Goal: Task Accomplishment & Management: Complete application form

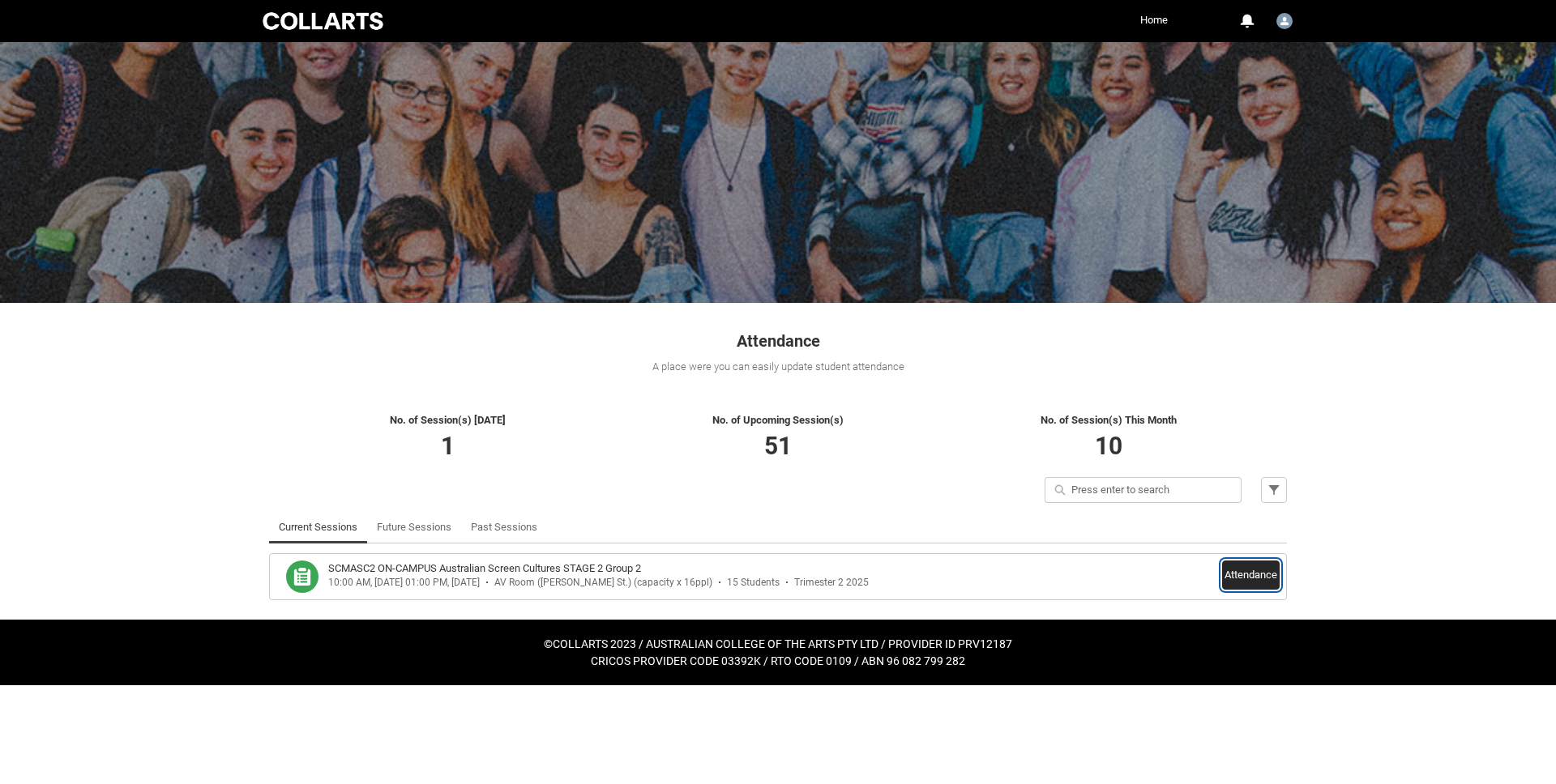
click at [1259, 578] on button "Attendance" at bounding box center [1251, 575] width 58 height 29
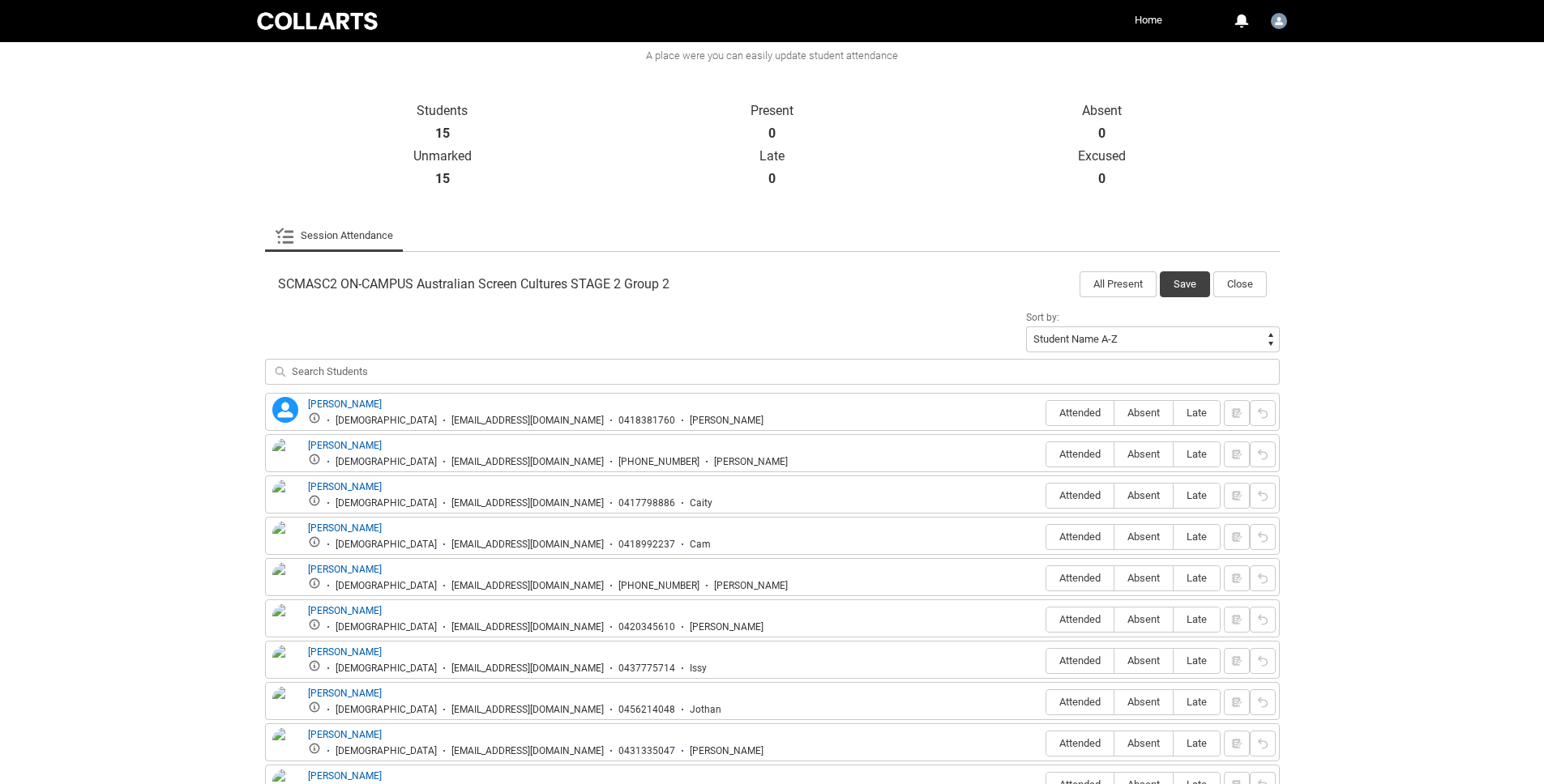
scroll to position [344, 0]
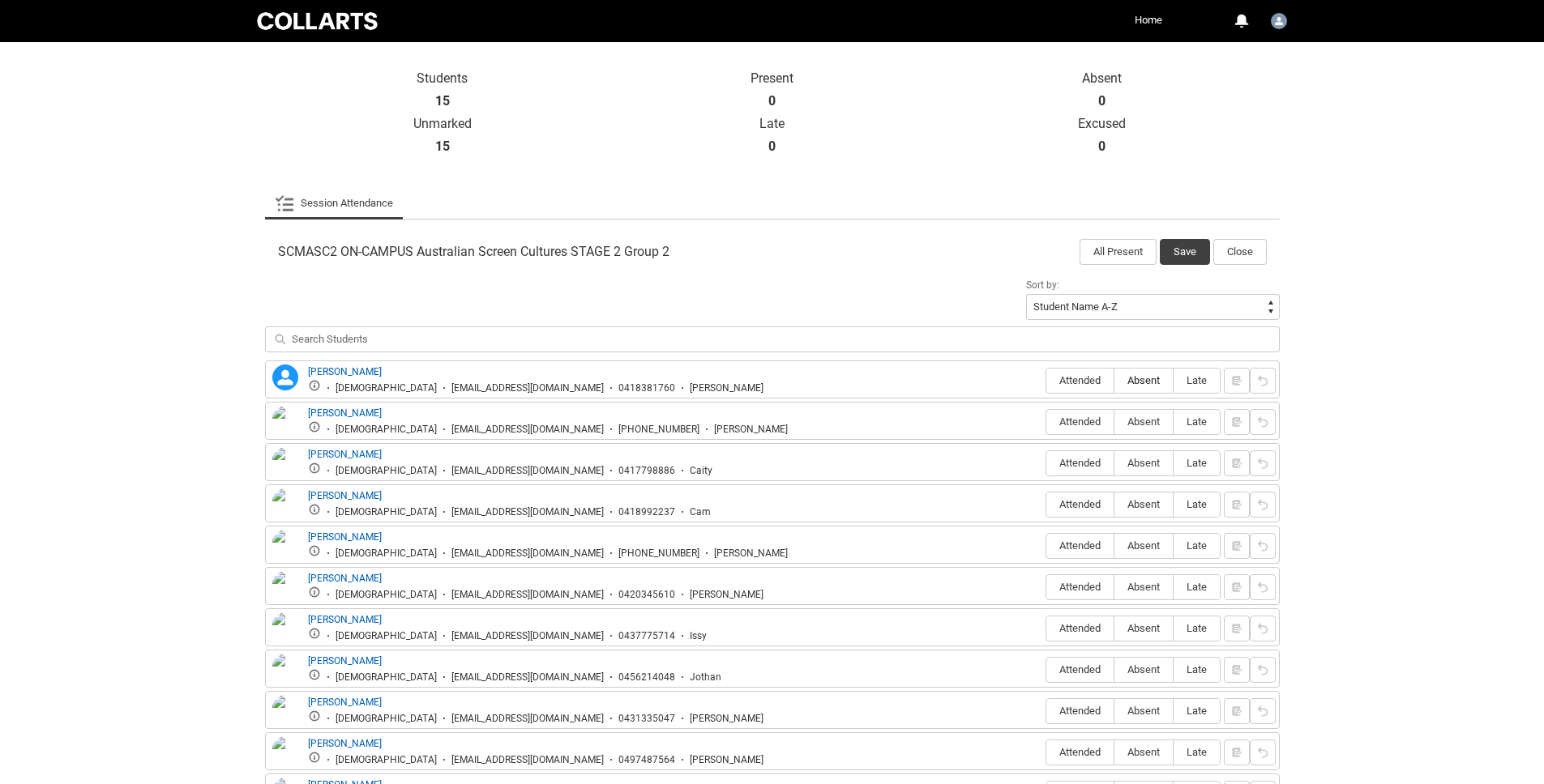
click at [1144, 383] on span "Absent" at bounding box center [1143, 381] width 59 height 12
click at [1114, 381] on input "Absent" at bounding box center [1113, 380] width 1 height 1
type lightning-radio-group "Absent"
radio input "true"
click at [1059, 433] on label "Attended" at bounding box center [1080, 423] width 67 height 25
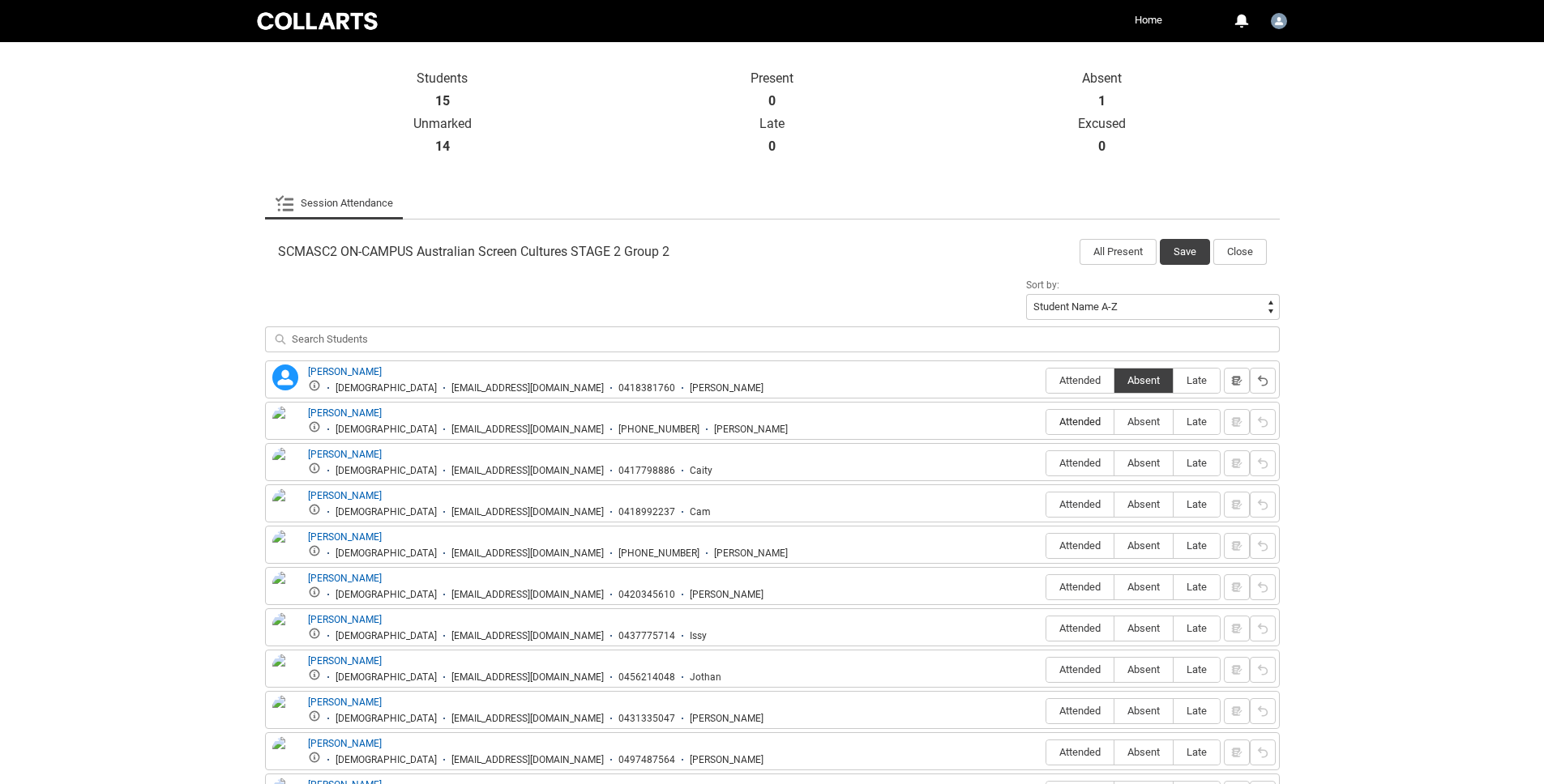
click at [1047, 423] on input "Attended" at bounding box center [1046, 422] width 1 height 1
type lightning-radio-group "Attended"
radio input "true"
click at [1139, 466] on span "Absent" at bounding box center [1143, 463] width 59 height 12
click at [1114, 464] on input "Absent" at bounding box center [1113, 463] width 1 height 1
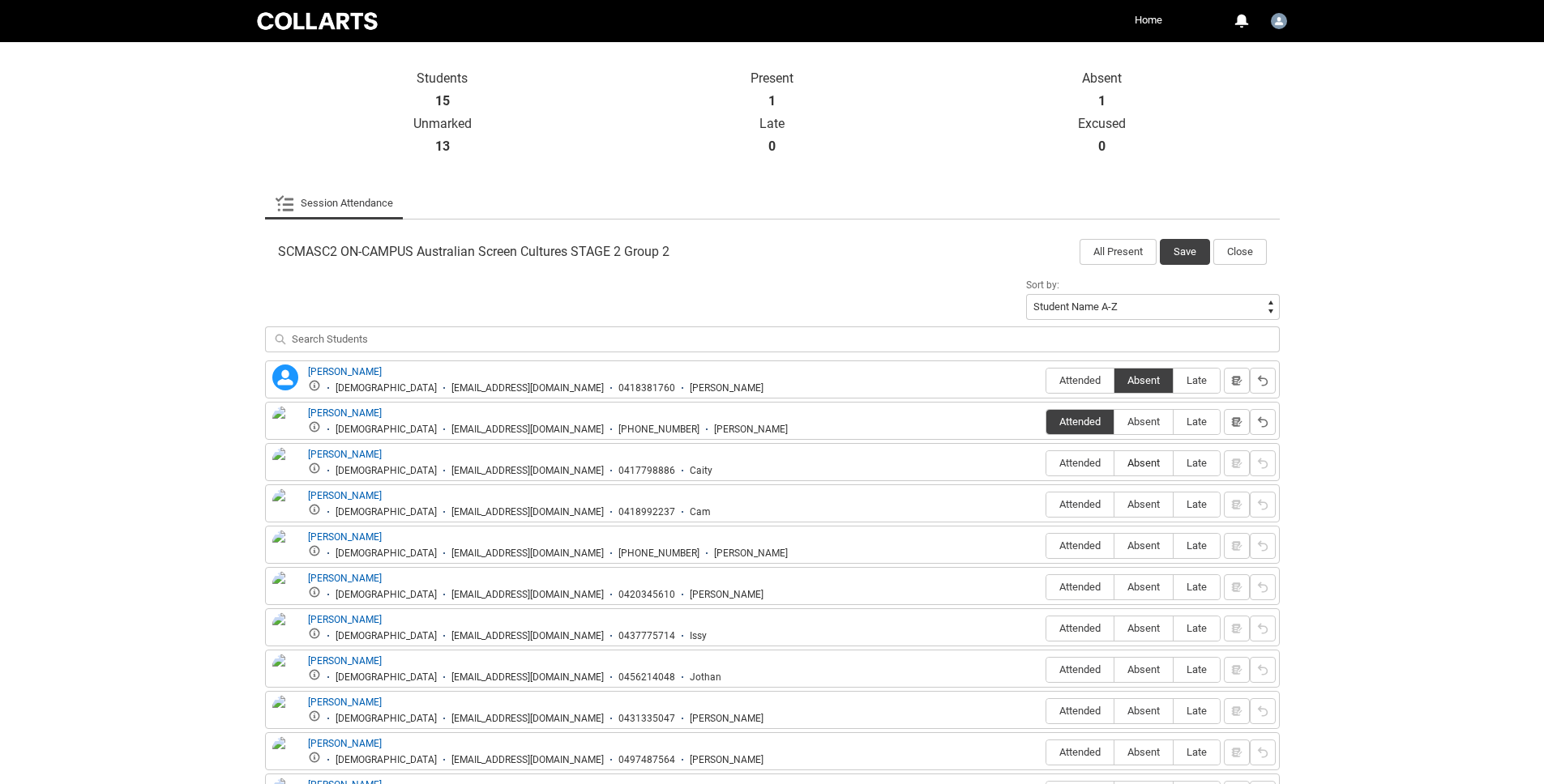
type lightning-radio-group "Absent"
radio input "true"
click at [1070, 500] on span "Attended" at bounding box center [1080, 505] width 67 height 12
click at [1047, 504] on input "Attended" at bounding box center [1046, 504] width 1 height 1
type lightning-radio-group "Attended"
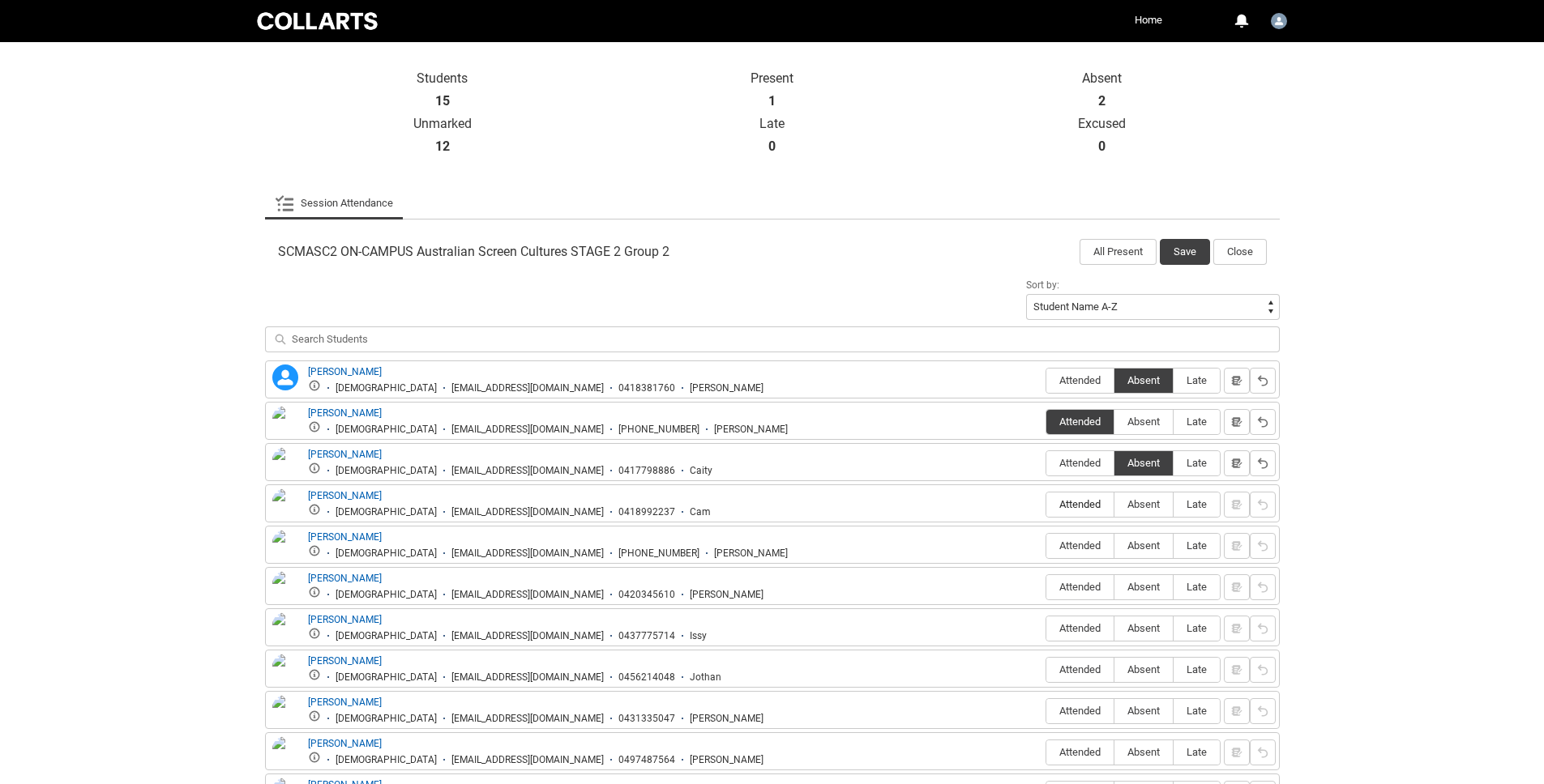
radio input "true"
click at [1086, 543] on span "Attended" at bounding box center [1080, 546] width 67 height 12
click at [1047, 545] on input "Attended" at bounding box center [1046, 545] width 1 height 1
type lightning-radio-group "Attended"
radio input "true"
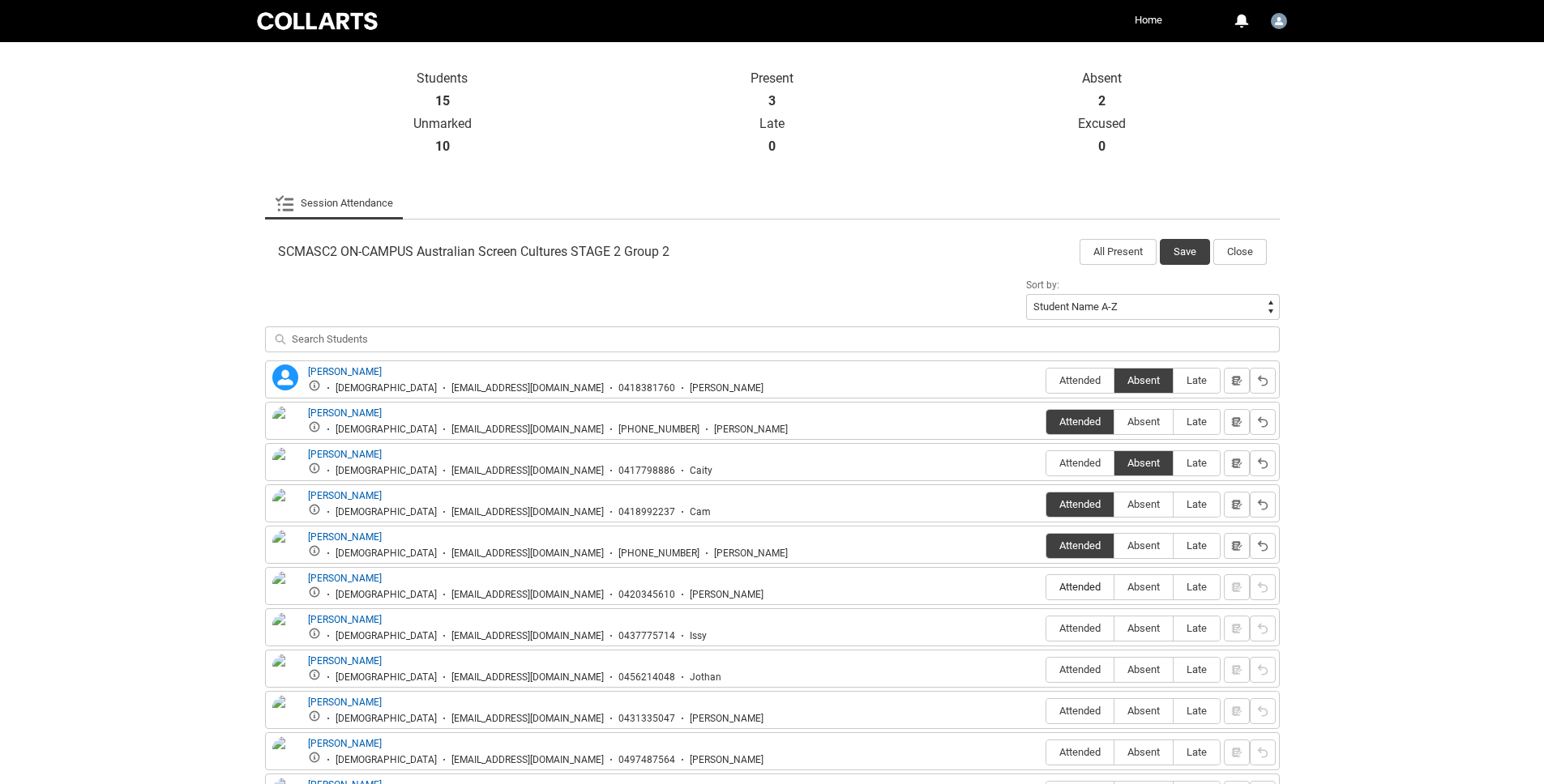
click at [1087, 582] on span "Attended" at bounding box center [1080, 587] width 67 height 12
click at [1047, 587] on input "Attended" at bounding box center [1046, 587] width 1 height 1
type lightning-radio-group "Attended"
radio input "true"
click at [1088, 629] on span "Attended" at bounding box center [1080, 628] width 67 height 12
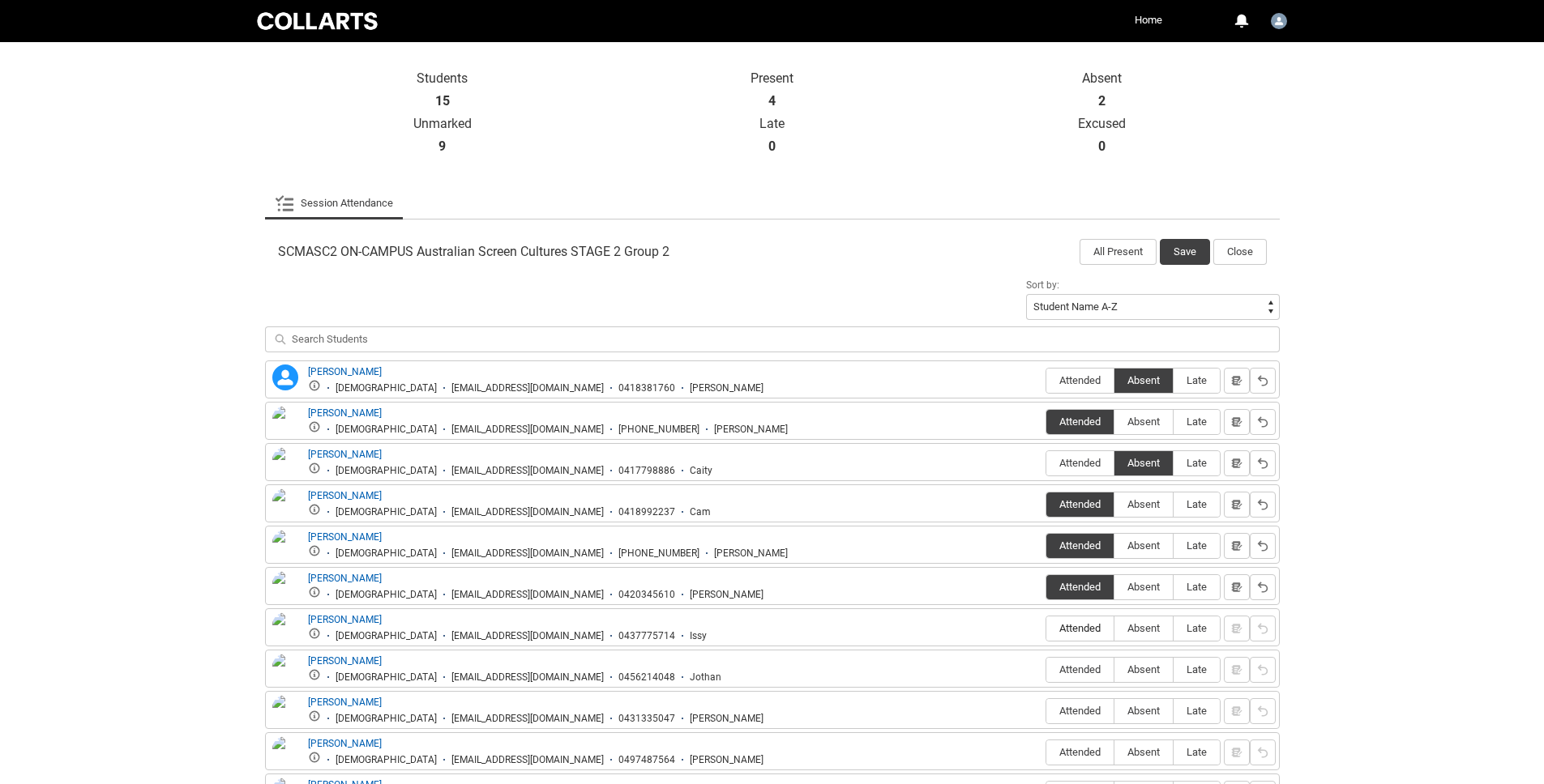
click at [1047, 629] on input "Attended" at bounding box center [1046, 628] width 1 height 1
type lightning-radio-group "Attended"
radio input "true"
click at [1152, 679] on label "Absent" at bounding box center [1143, 670] width 59 height 25
click at [1114, 670] on input "Absent" at bounding box center [1113, 669] width 1 height 1
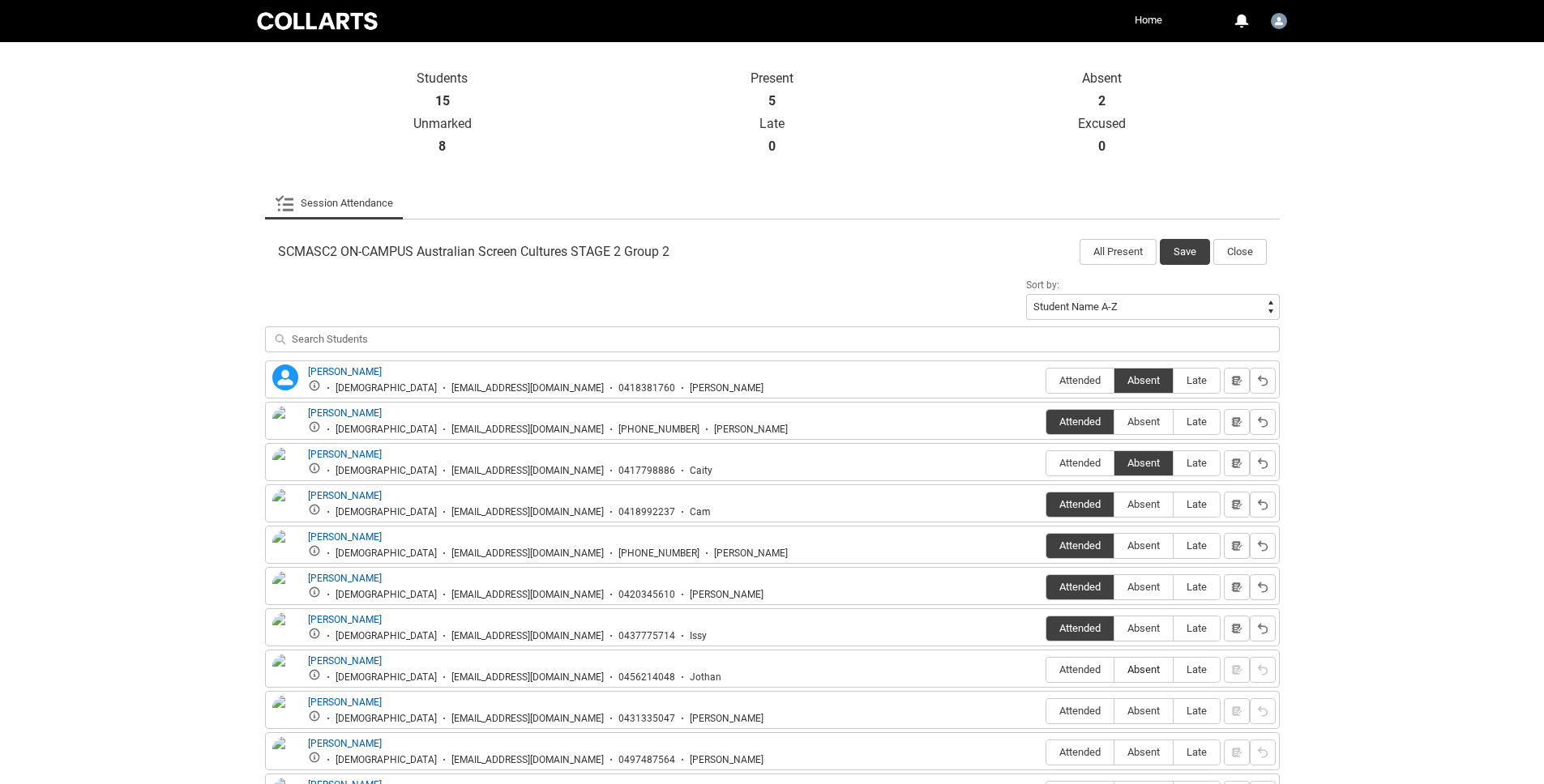
type lightning-radio-group "Absent"
radio input "true"
drag, startPoint x: 1153, startPoint y: 717, endPoint x: 1195, endPoint y: 709, distance: 42.8
click at [1153, 717] on span "Absent" at bounding box center [1143, 711] width 59 height 12
click at [1114, 711] on input "Absent" at bounding box center [1113, 710] width 1 height 1
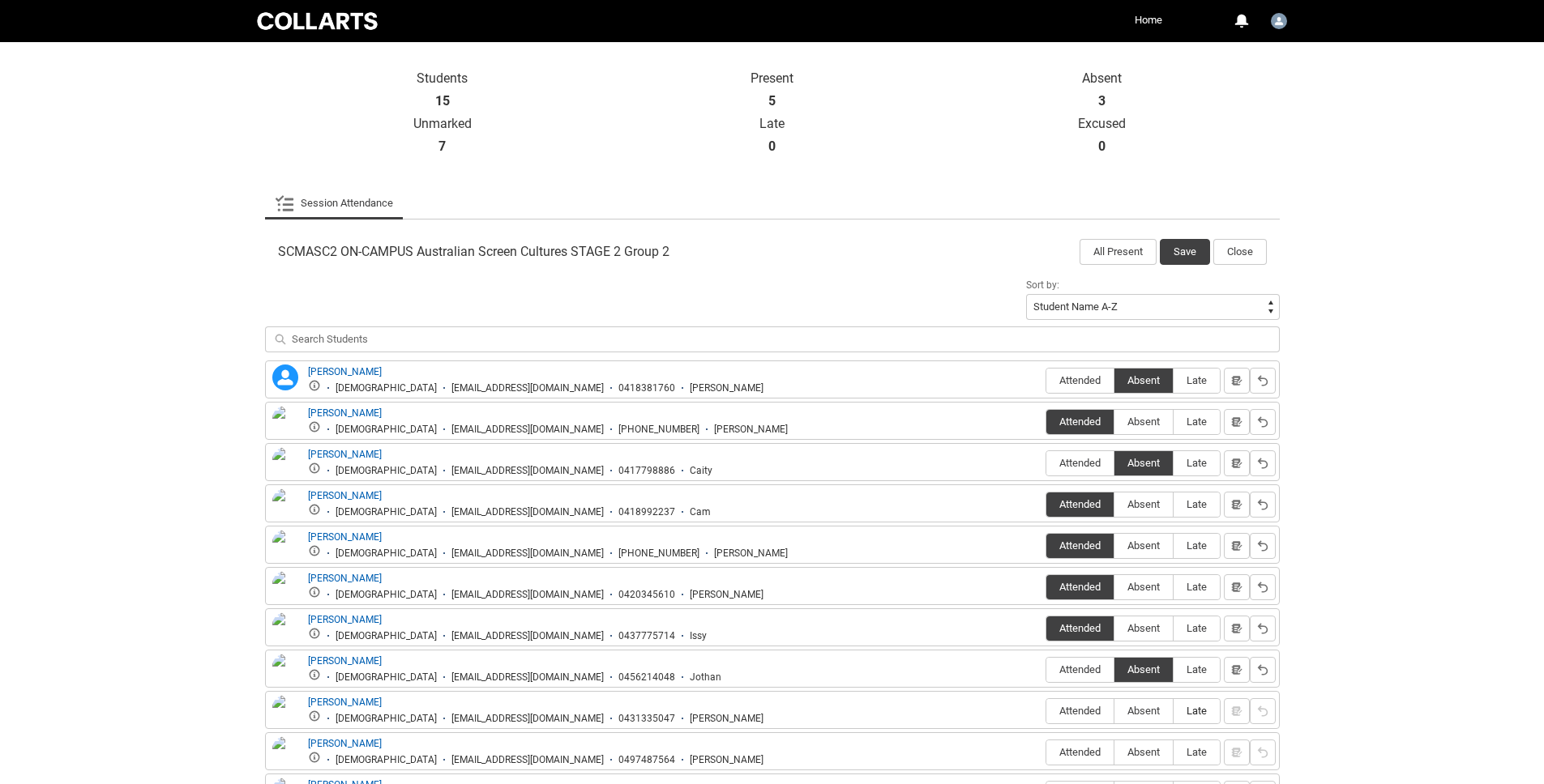
type lightning-radio-group "Absent"
radio input "true"
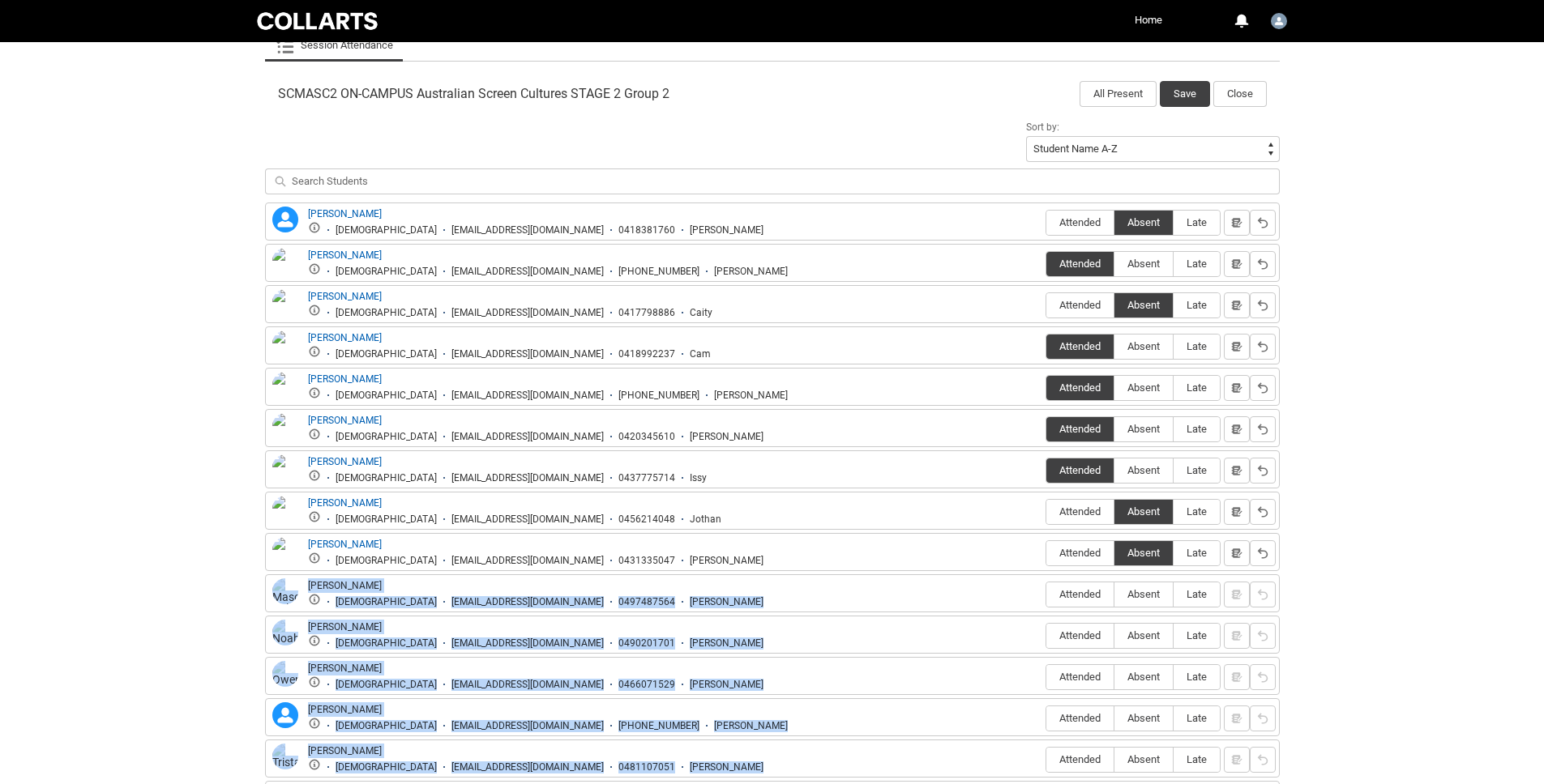
drag, startPoint x: 1339, startPoint y: 704, endPoint x: 1287, endPoint y: 705, distance: 52.0
click at [1311, 780] on div "Skip to Main Content Collarts Education Community Home More 0 Notifications Pro…" at bounding box center [772, 207] width 1544 height 1418
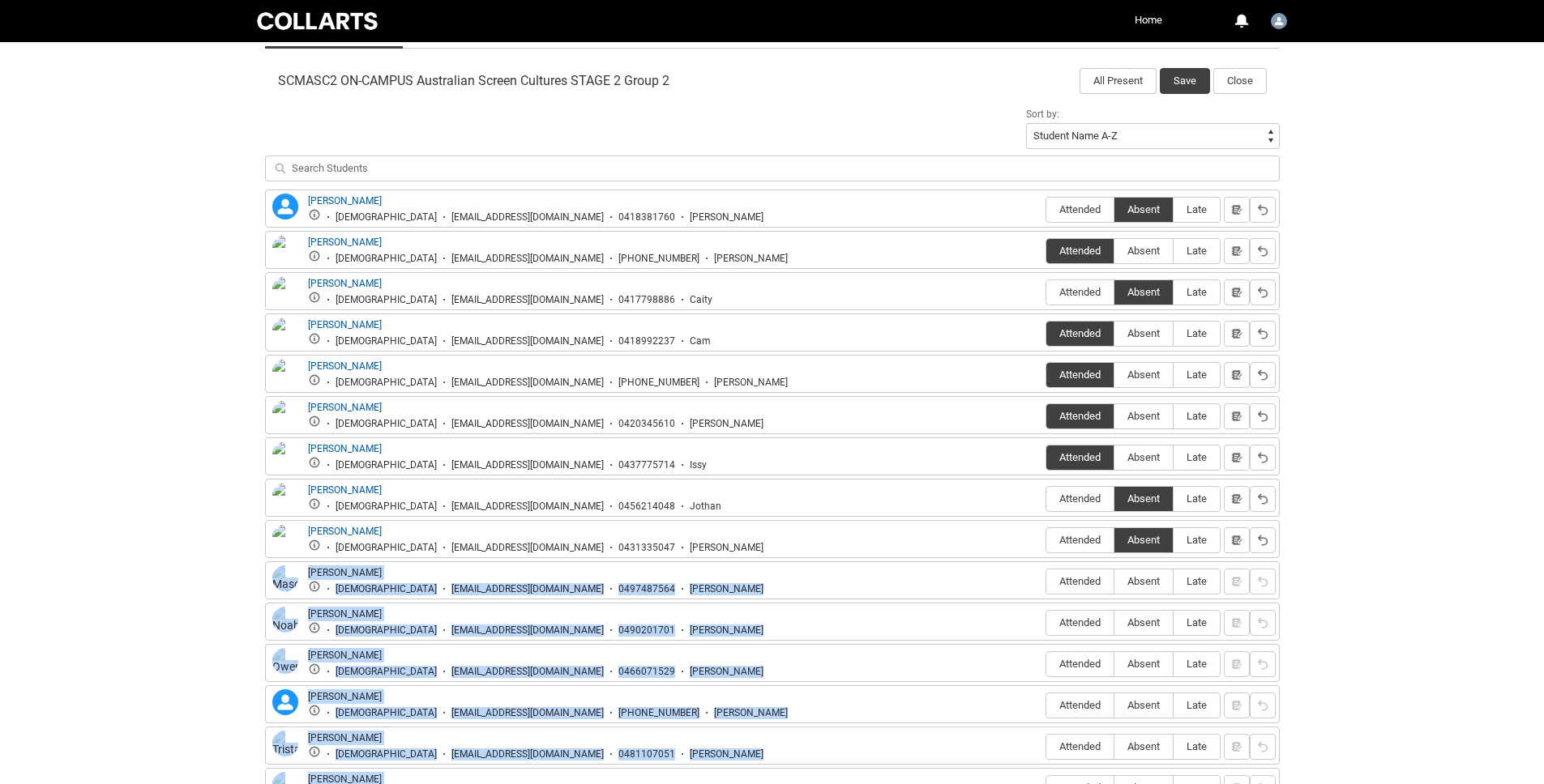
click at [1073, 569] on div "Attended Absent Late" at bounding box center [1133, 582] width 175 height 27
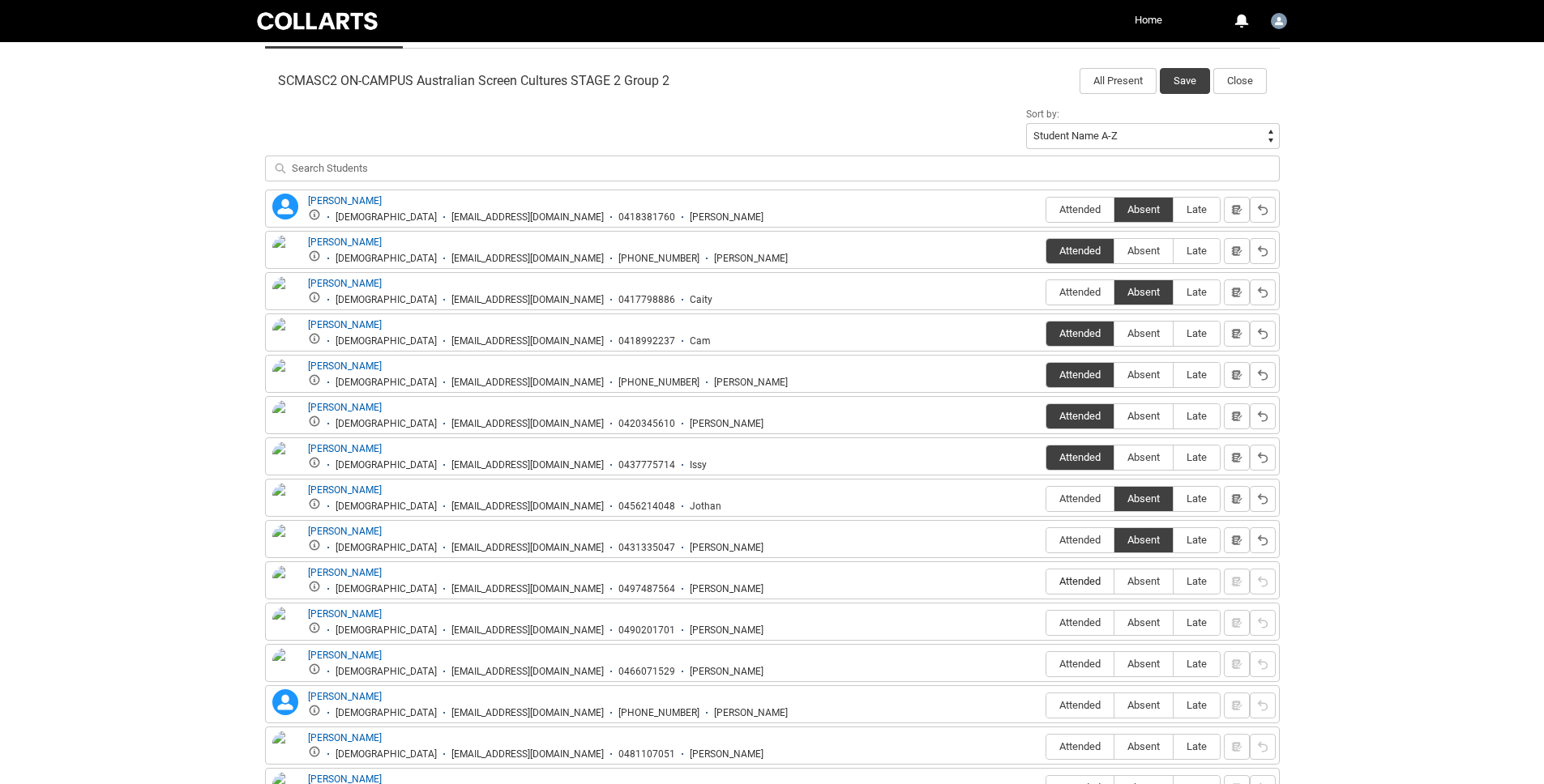
click at [1076, 586] on span "Attended" at bounding box center [1080, 582] width 67 height 12
click at [1047, 582] on input "Attended" at bounding box center [1046, 581] width 1 height 1
type lightning-radio-group "Attended"
radio input "true"
click at [1084, 631] on label "Attended" at bounding box center [1080, 623] width 67 height 25
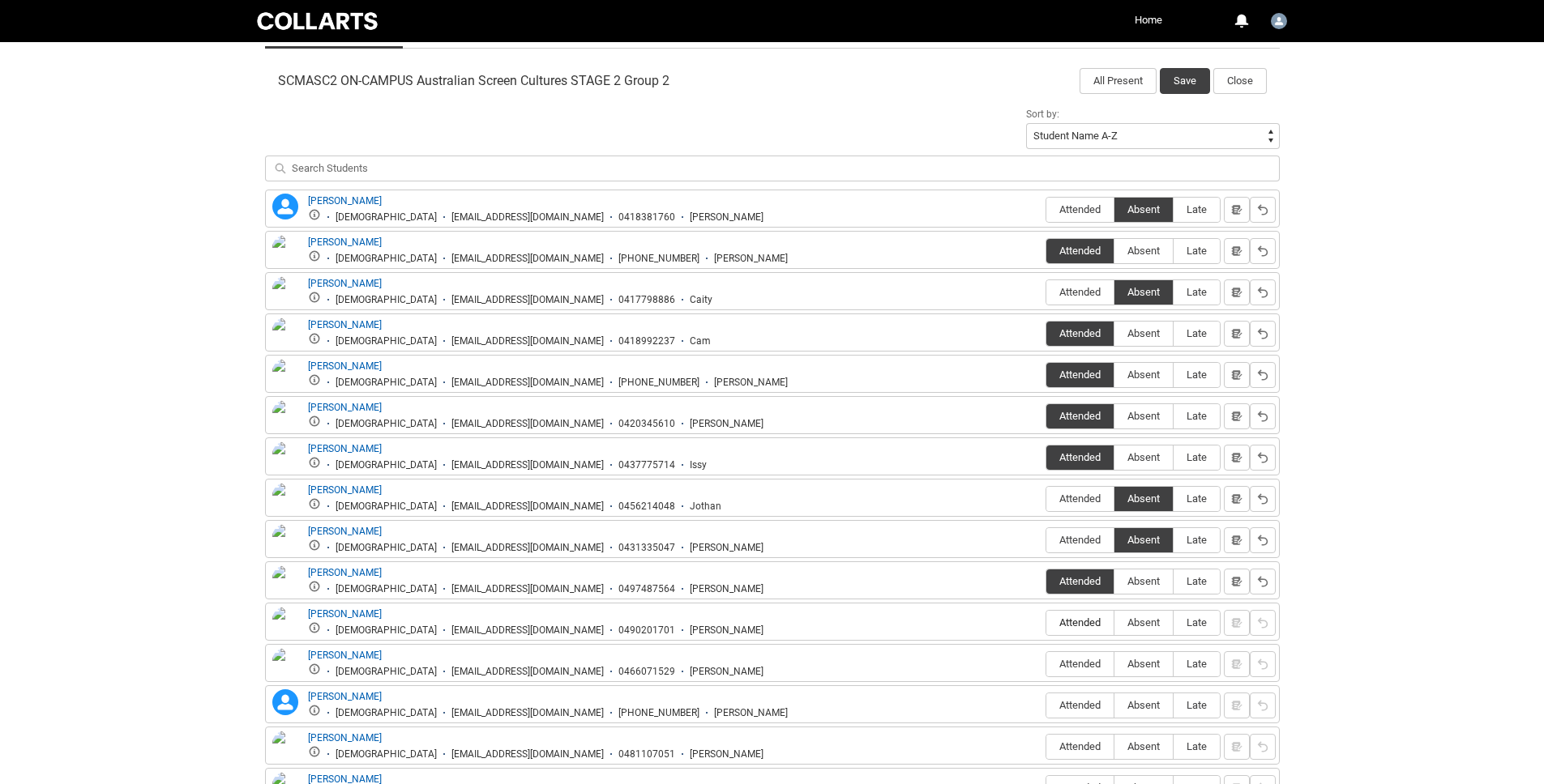
click at [1047, 623] on input "Attended" at bounding box center [1046, 622] width 1 height 1
type lightning-radio-group "Attended"
radio input "true"
click at [1147, 667] on span "Absent" at bounding box center [1143, 664] width 59 height 12
click at [1114, 664] on input "Absent" at bounding box center [1113, 663] width 1 height 1
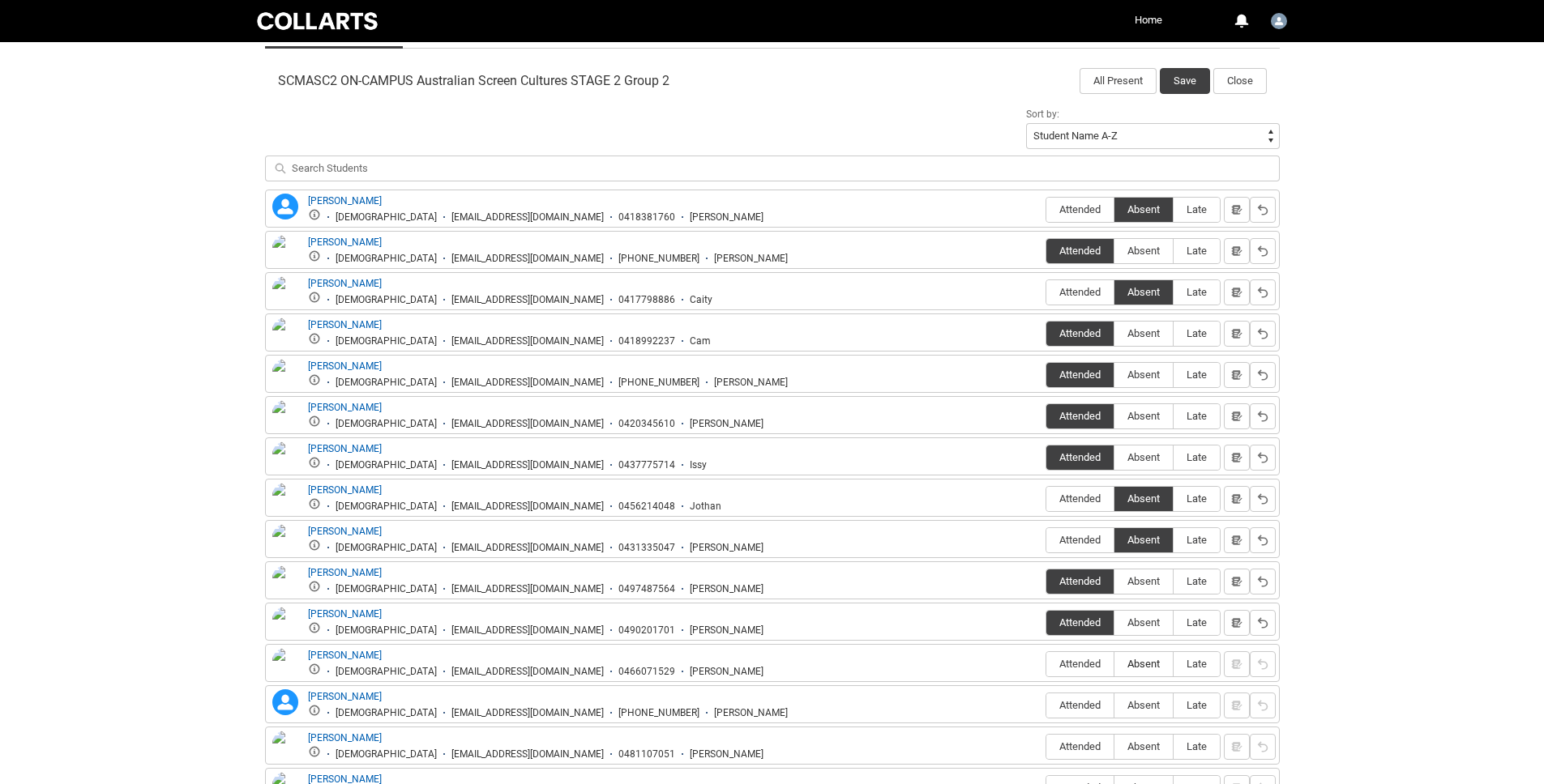
type lightning-radio-group "Absent"
radio input "true"
click at [1154, 704] on span "Absent" at bounding box center [1143, 705] width 59 height 12
click at [1114, 705] on input "Absent" at bounding box center [1113, 705] width 1 height 1
type lightning-radio-group "Absent"
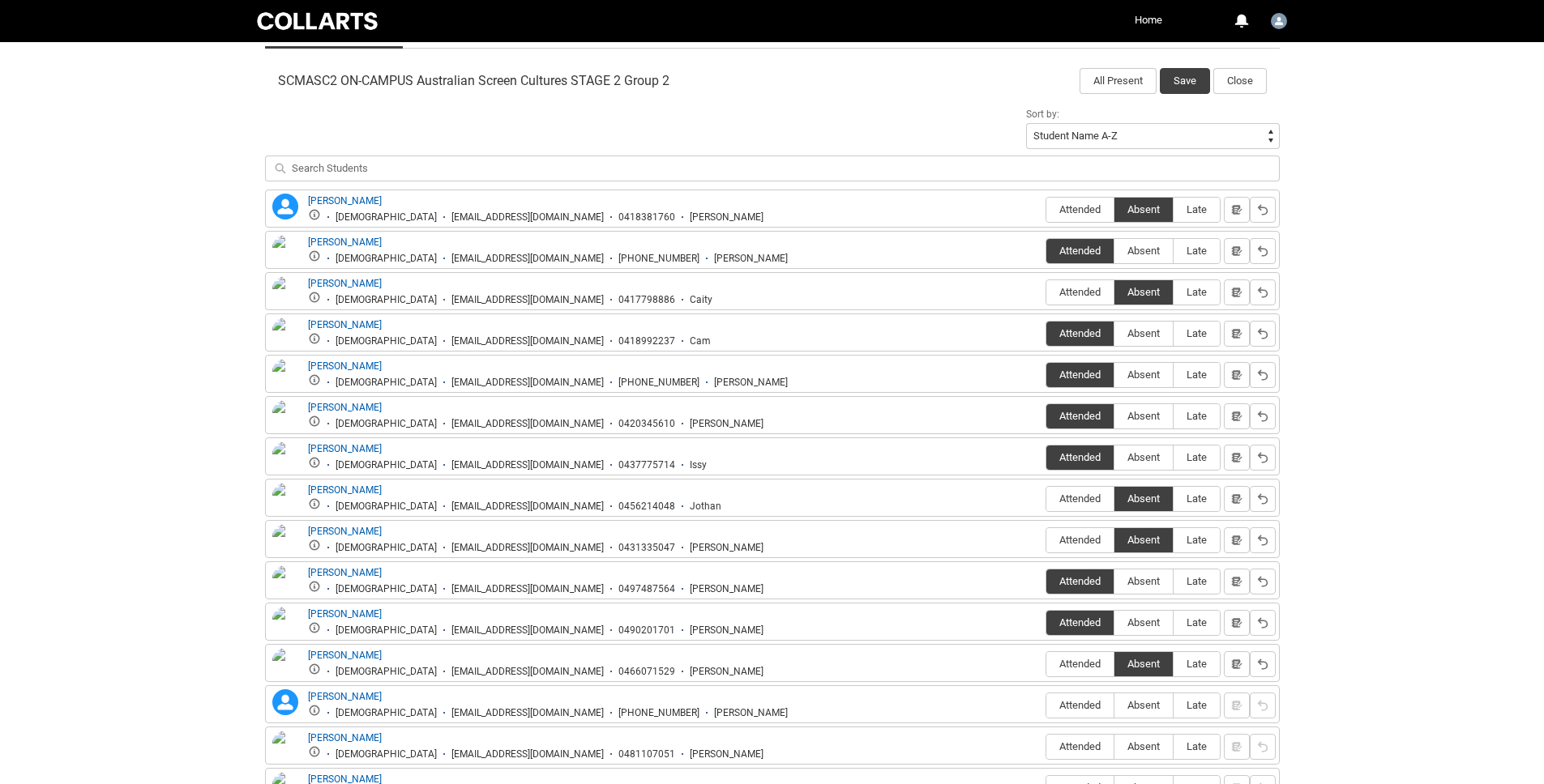
radio input "true"
click at [1081, 737] on label "Attended" at bounding box center [1080, 747] width 67 height 25
click at [1047, 746] on input "Attended" at bounding box center [1046, 746] width 1 height 1
type lightning-radio-group "Attended"
radio input "true"
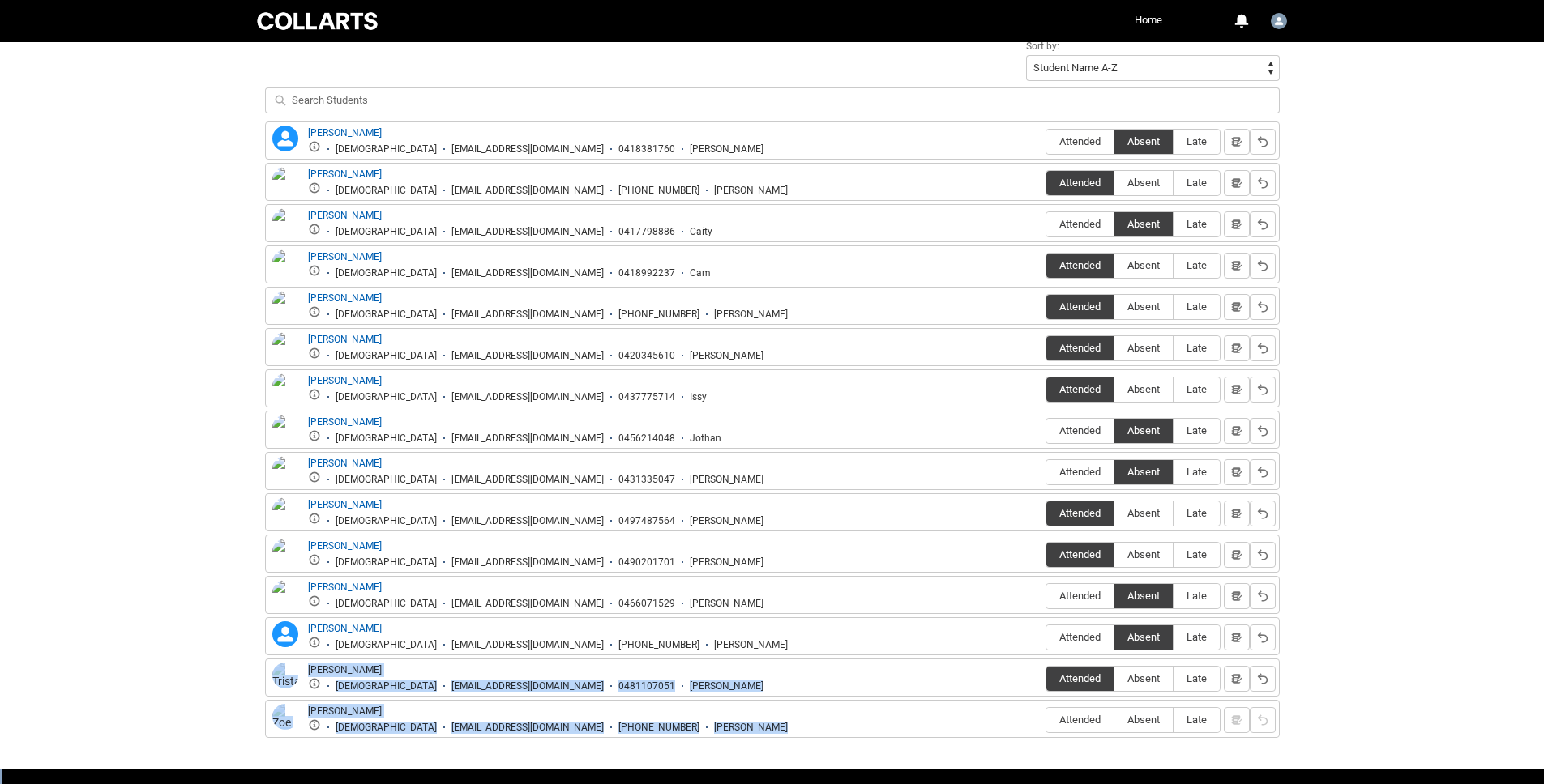
scroll to position [596, 0]
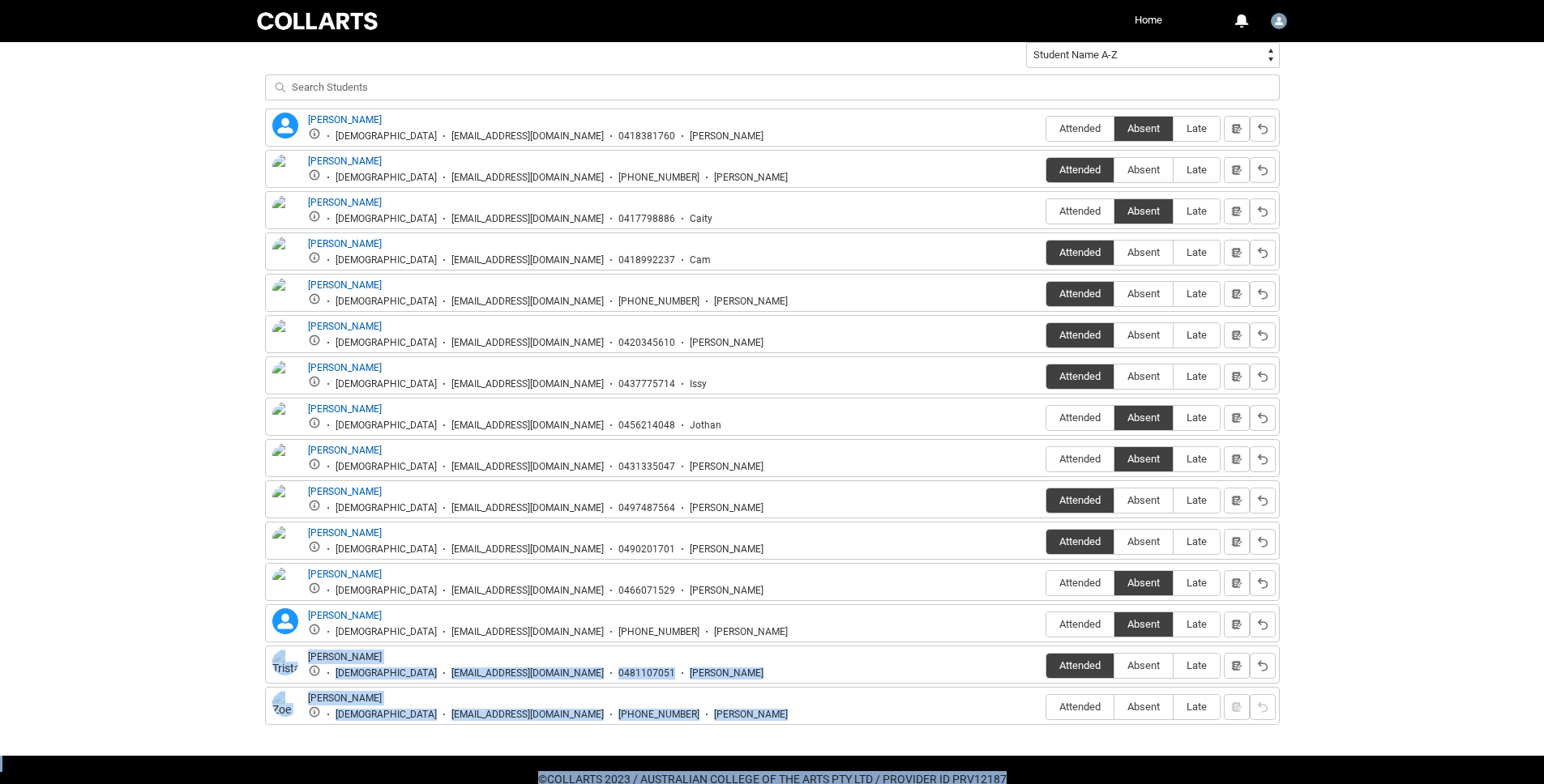
drag, startPoint x: 1405, startPoint y: 703, endPoint x: 1400, endPoint y: 774, distance: 71.2
click at [1400, 774] on div "Skip to Main Content Collarts Education Community Home More 0 Notifications Pro…" at bounding box center [772, 113] width 1544 height 1418
click at [1158, 718] on label "Absent" at bounding box center [1143, 708] width 59 height 25
click at [1114, 708] on input "Absent" at bounding box center [1113, 707] width 1 height 1
type lightning-radio-group "Absent"
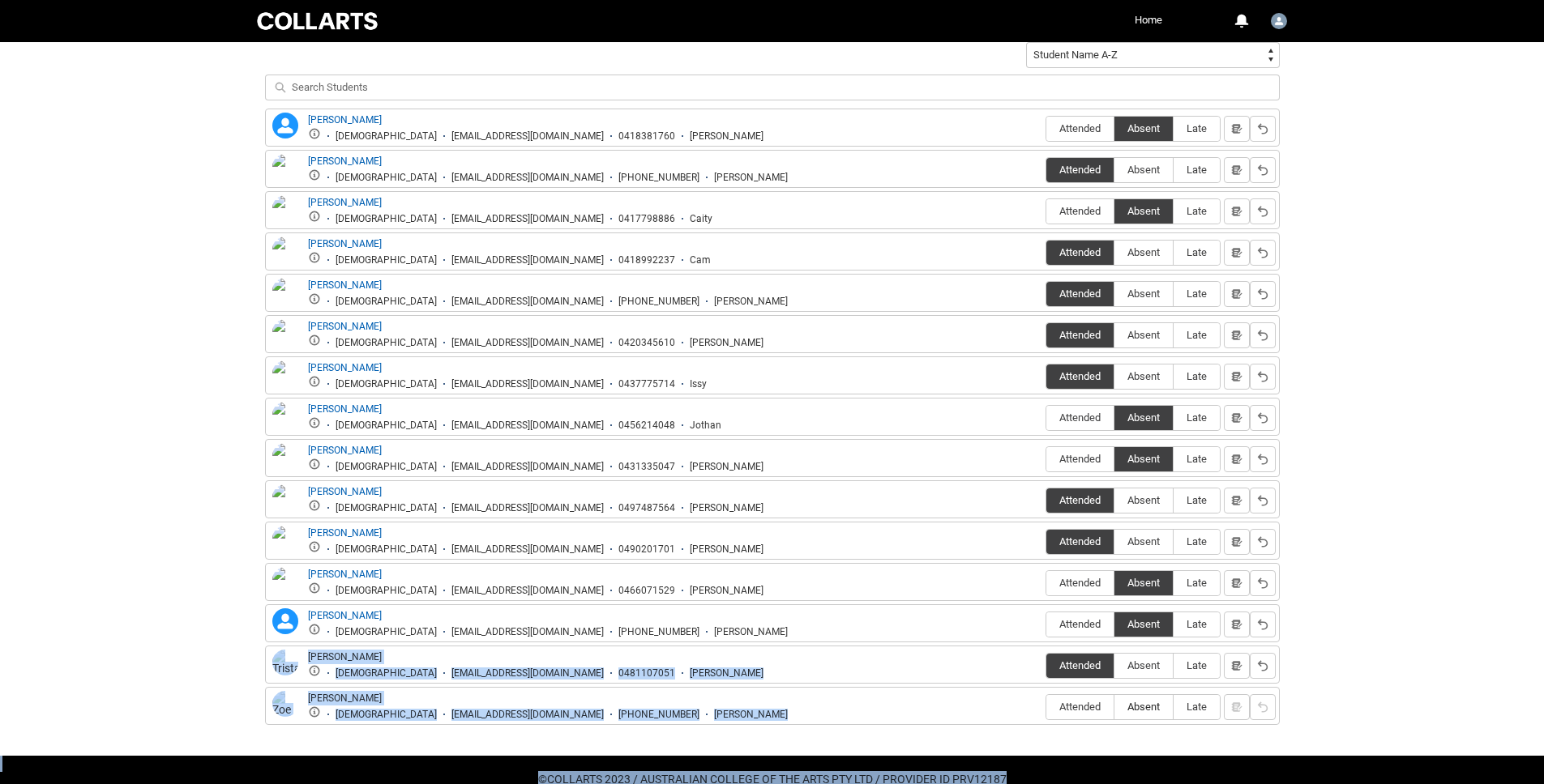
radio input "true"
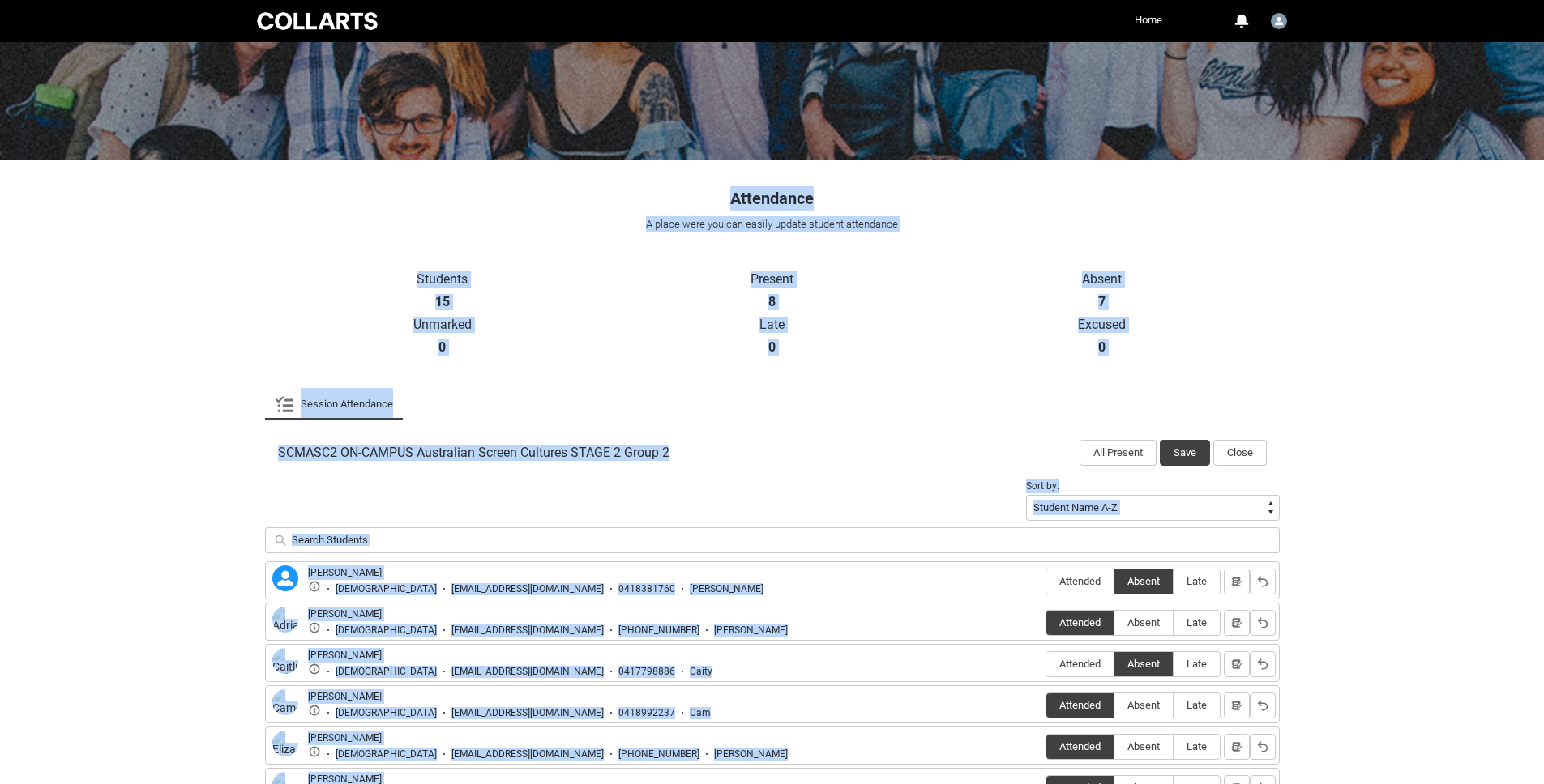
scroll to position [0, 0]
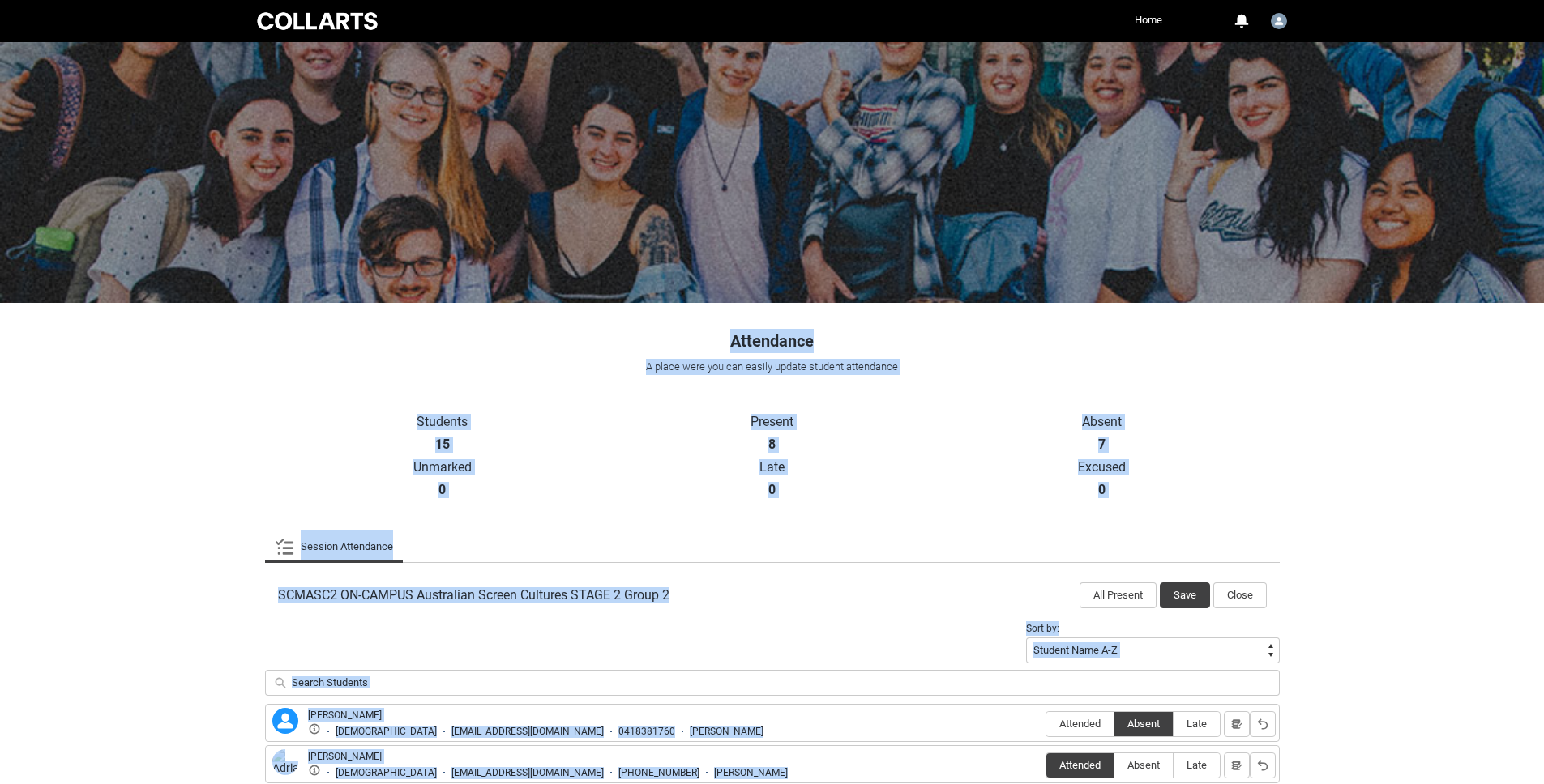
drag, startPoint x: 1315, startPoint y: -50, endPoint x: 1250, endPoint y: 52, distance: 121.0
click at [1253, 1] on div "Skip to Main Content Collarts Education Community Home More 0 Notifications Pro…" at bounding box center [772, 709] width 1544 height 1418
click at [1190, 598] on button "Save" at bounding box center [1184, 596] width 50 height 26
